Goal: Information Seeking & Learning: Learn about a topic

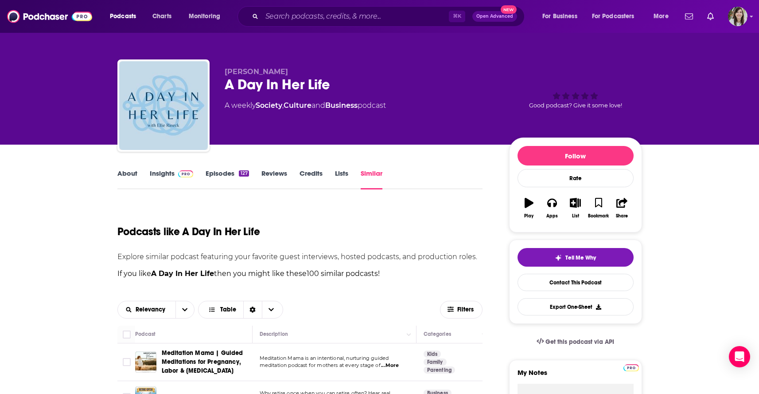
click at [132, 172] on link "About" at bounding box center [127, 179] width 20 height 20
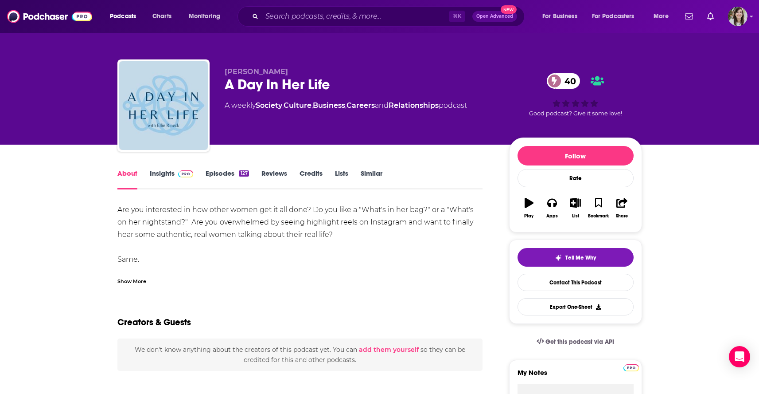
click at [129, 282] on div "Show More" at bounding box center [131, 280] width 29 height 8
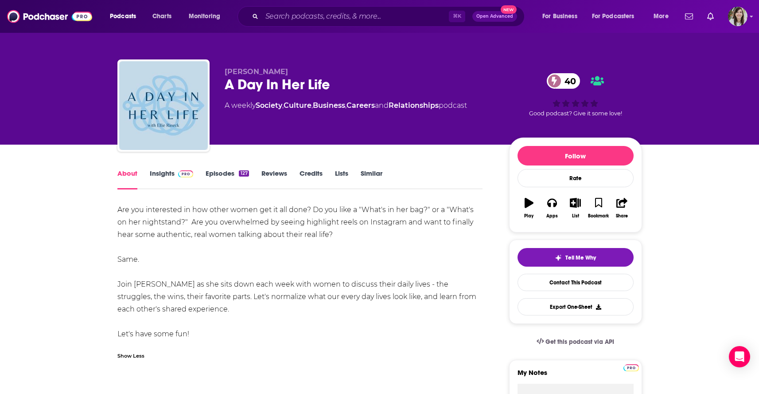
click at [166, 179] on link "Insights" at bounding box center [172, 179] width 44 height 20
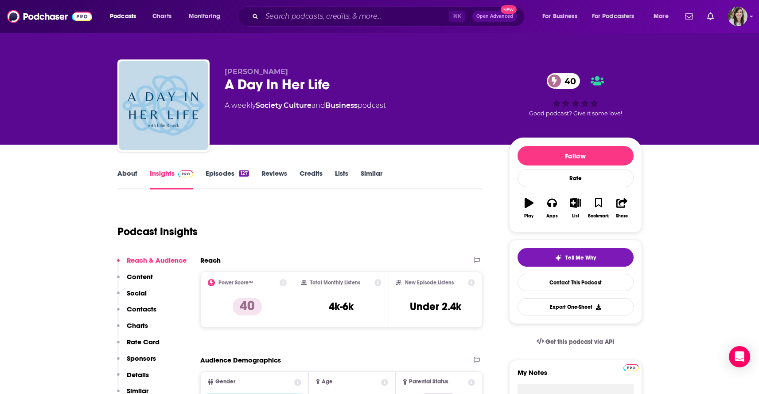
click at [227, 180] on link "Episodes 127" at bounding box center [227, 179] width 43 height 20
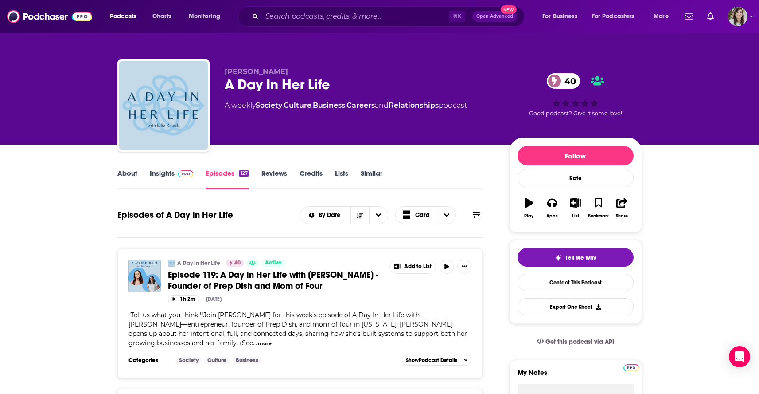
click at [381, 172] on link "Similar" at bounding box center [372, 179] width 22 height 20
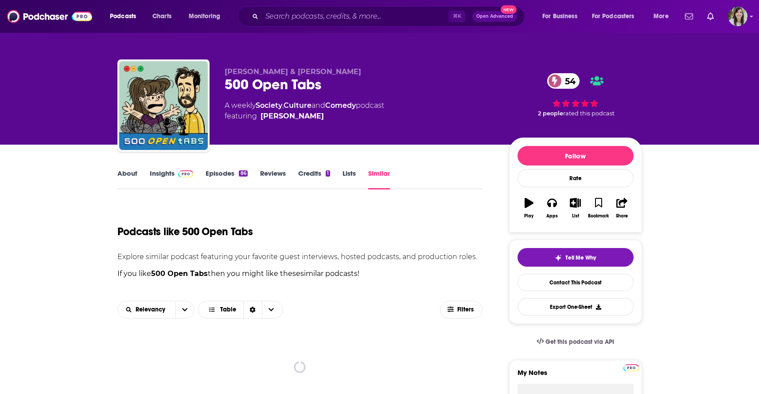
click at [133, 172] on link "About" at bounding box center [127, 179] width 20 height 20
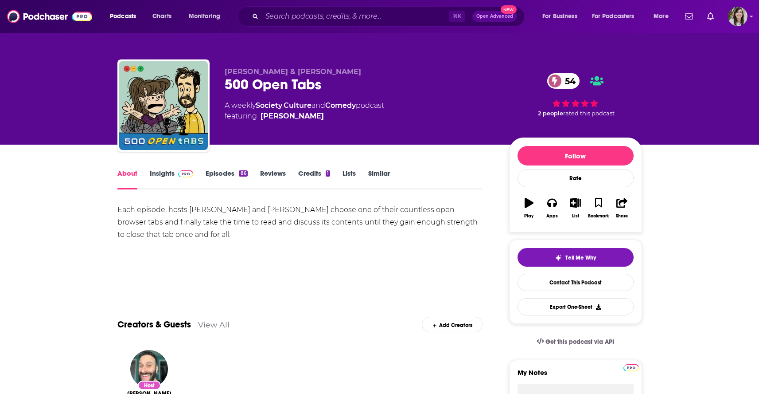
click at [309, 9] on div "⌘ K Open Advanced New" at bounding box center [381, 16] width 287 height 20
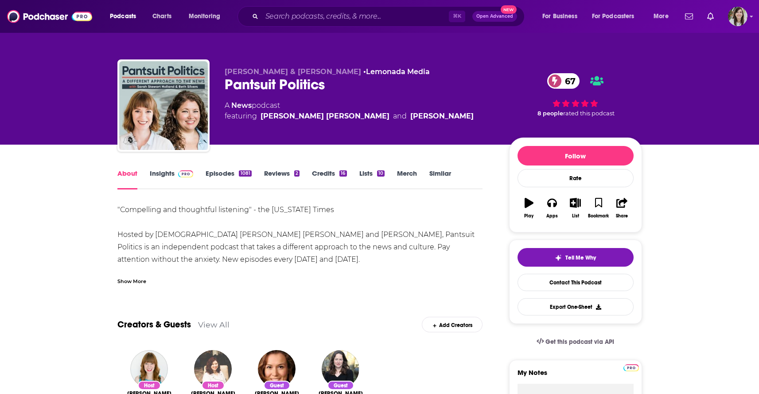
click at [219, 177] on link "Episodes 1081" at bounding box center [229, 179] width 46 height 20
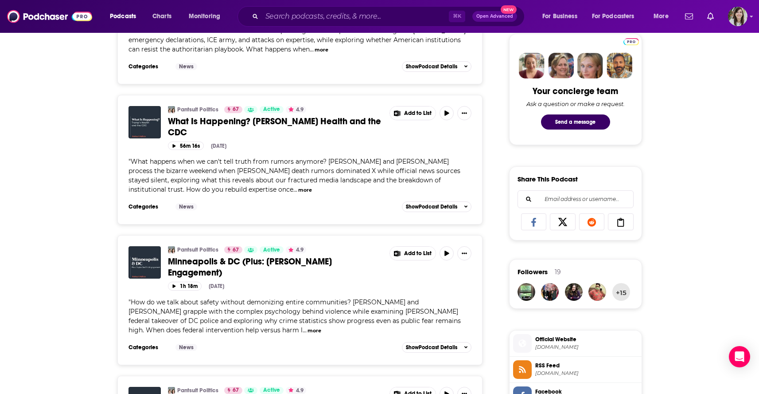
scroll to position [423, 0]
click at [447, 113] on icon "button" at bounding box center [447, 112] width 4 height 5
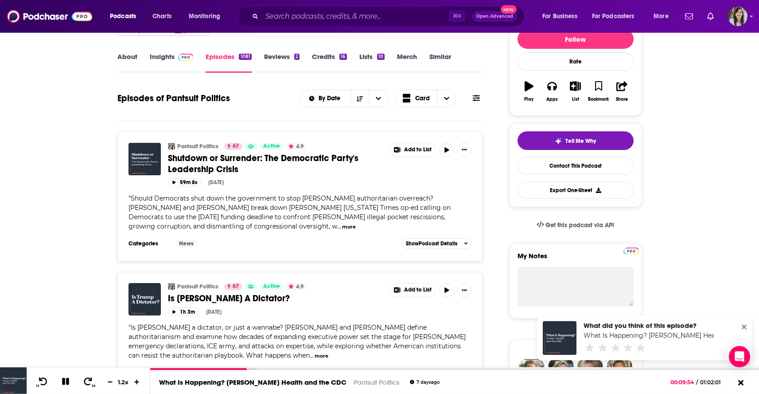
scroll to position [85, 0]
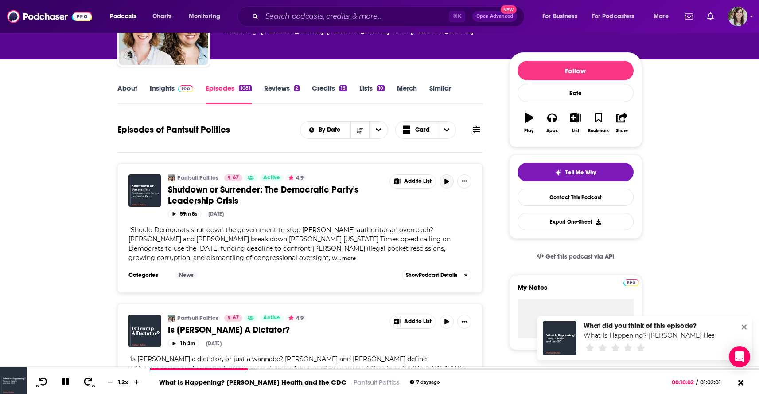
click at [444, 181] on icon "button" at bounding box center [447, 181] width 7 height 5
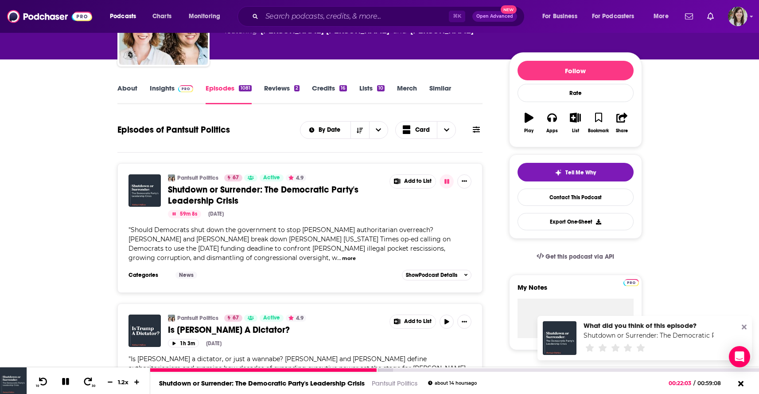
click at [63, 380] on icon at bounding box center [65, 381] width 7 height 7
